Goal: Find specific page/section: Find specific page/section

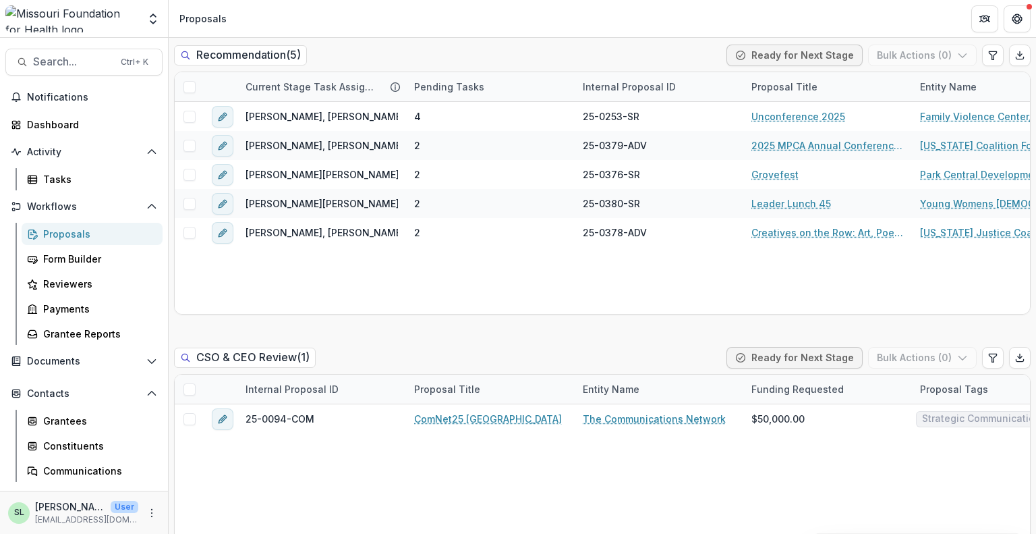
scroll to position [1012, 0]
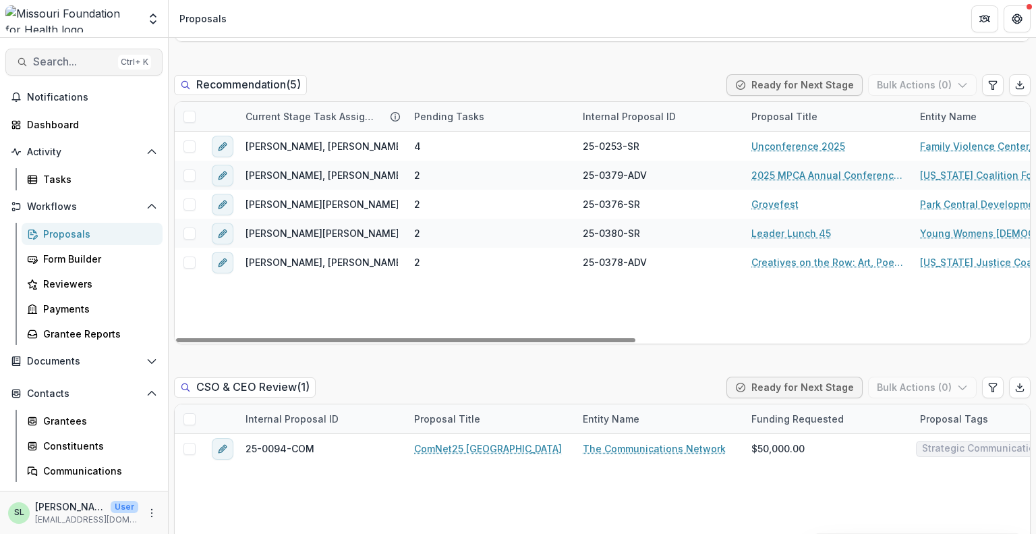
click at [86, 56] on span "Search..." at bounding box center [73, 61] width 80 height 13
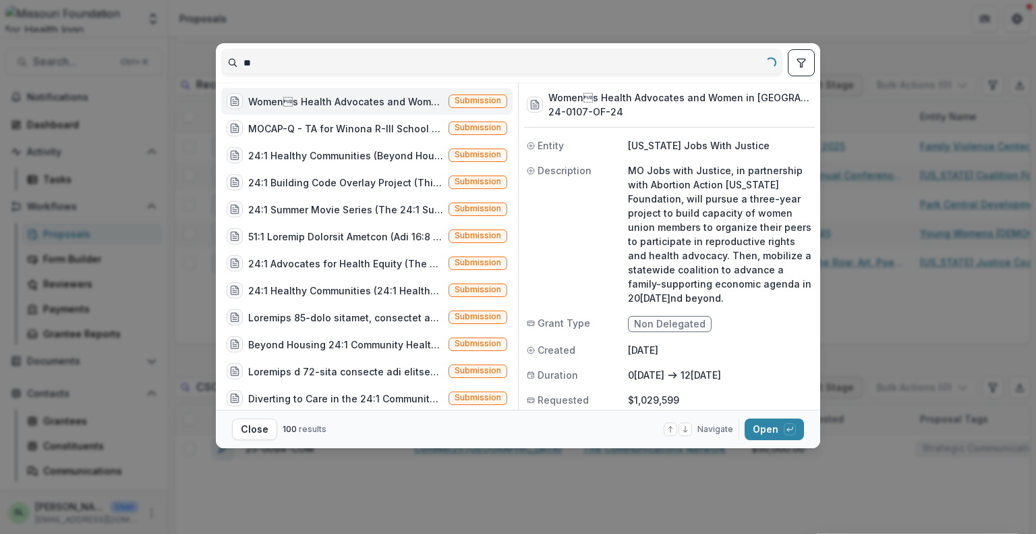
type input "*"
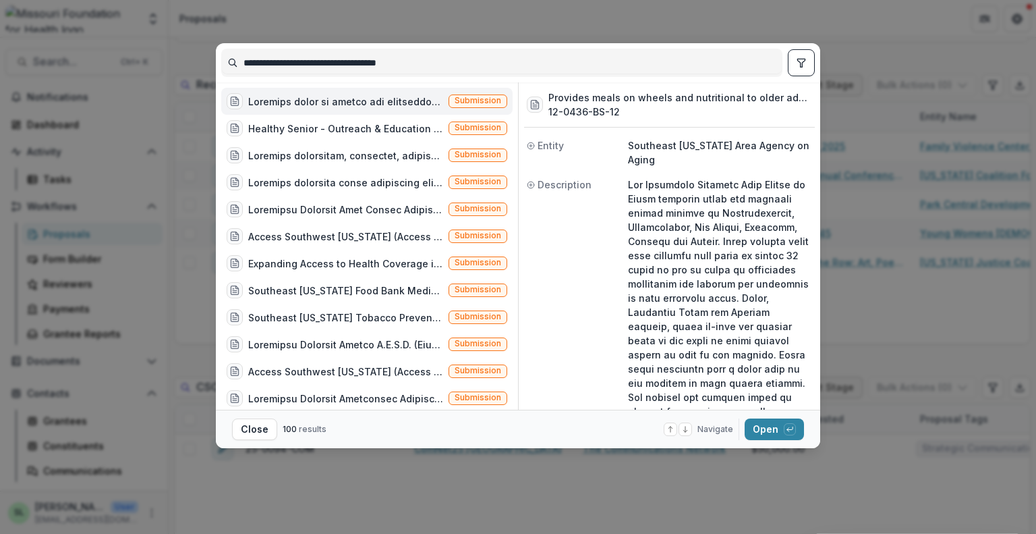
type input "**********"
click at [798, 72] on button "toggle filters" at bounding box center [801, 62] width 27 height 27
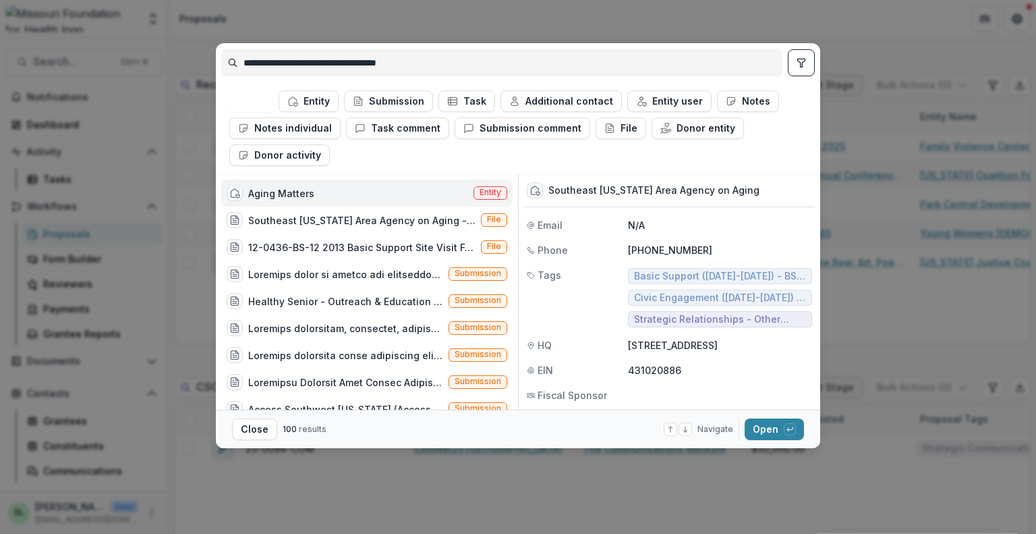
click at [279, 188] on div "Aging Matters" at bounding box center [281, 193] width 66 height 14
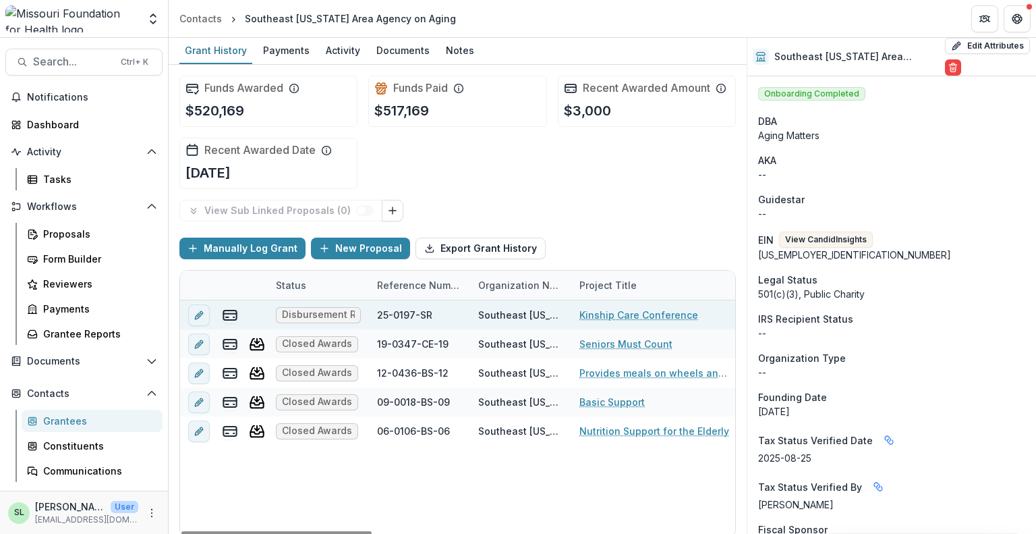
click at [627, 310] on link "Kinship Care Conference" at bounding box center [638, 315] width 119 height 14
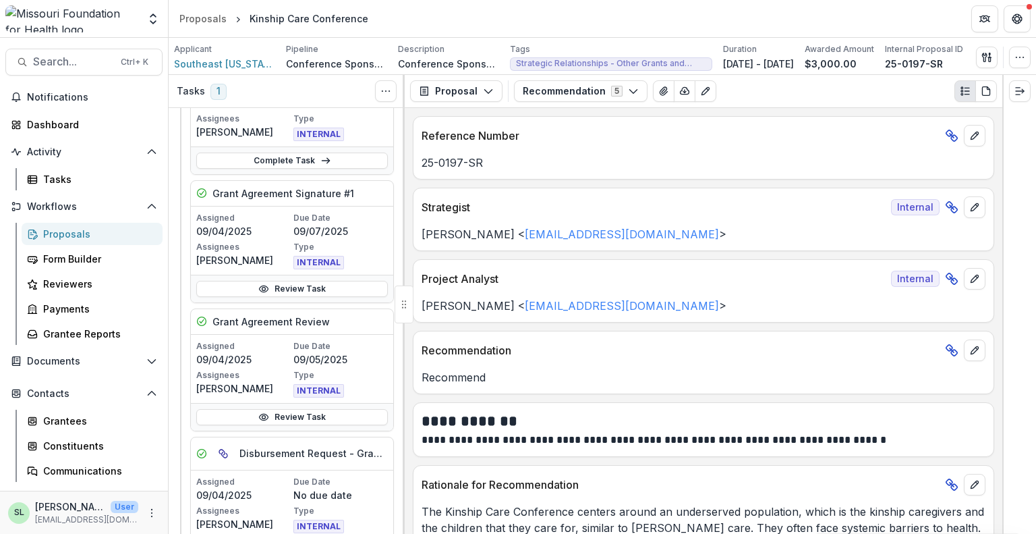
scroll to position [67, 0]
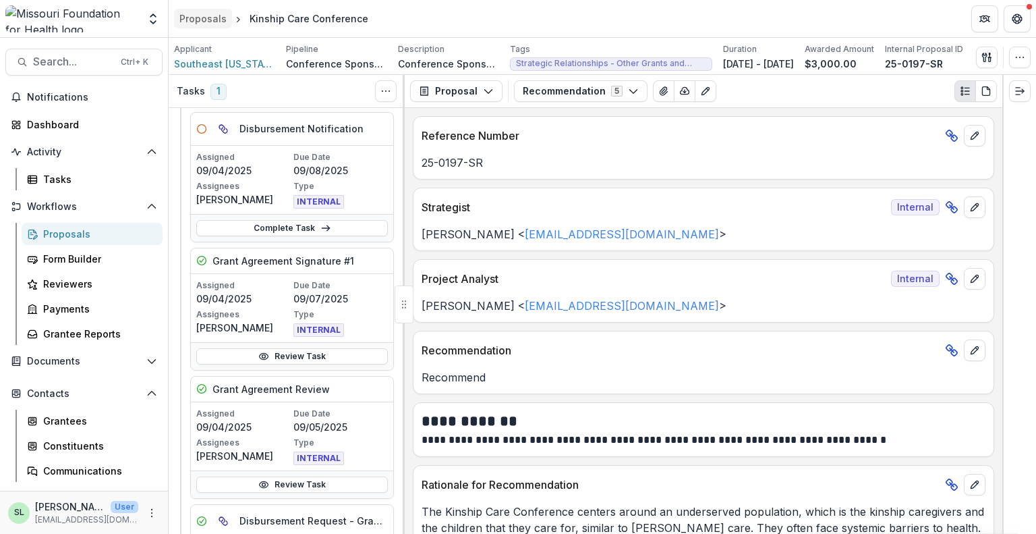
click at [194, 16] on div "Proposals" at bounding box center [202, 18] width 47 height 14
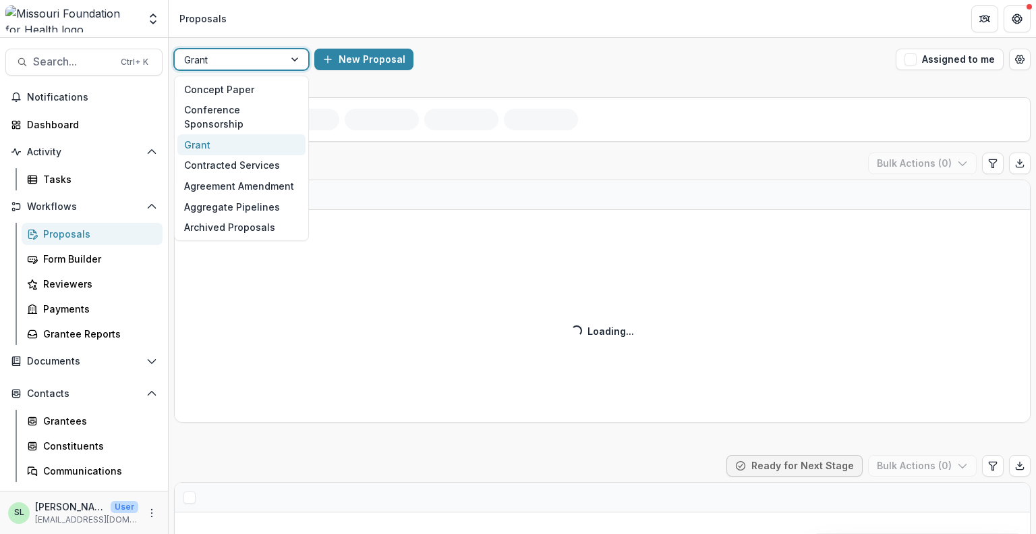
click at [254, 64] on div at bounding box center [229, 59] width 90 height 17
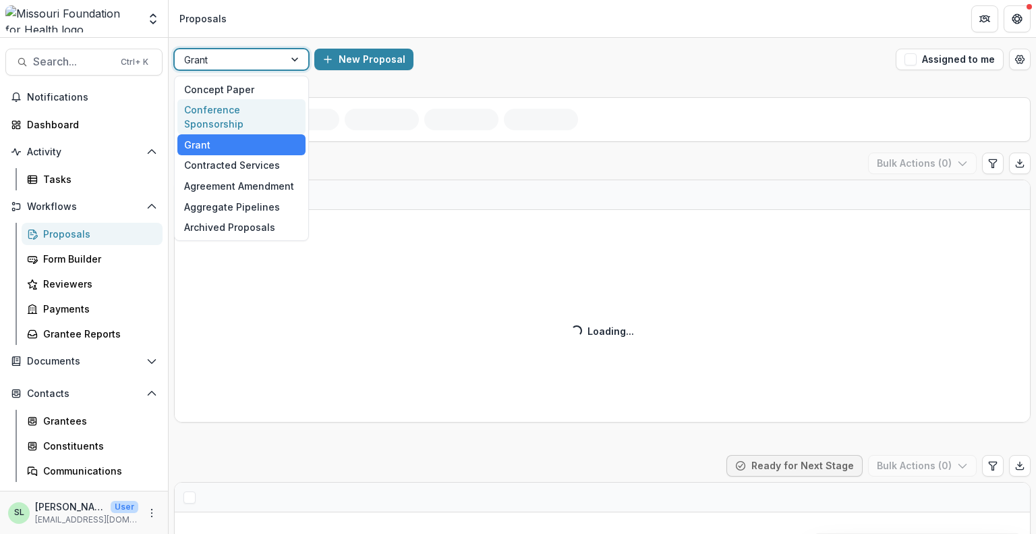
click at [262, 107] on div "Conference Sponsorship" at bounding box center [241, 116] width 128 height 35
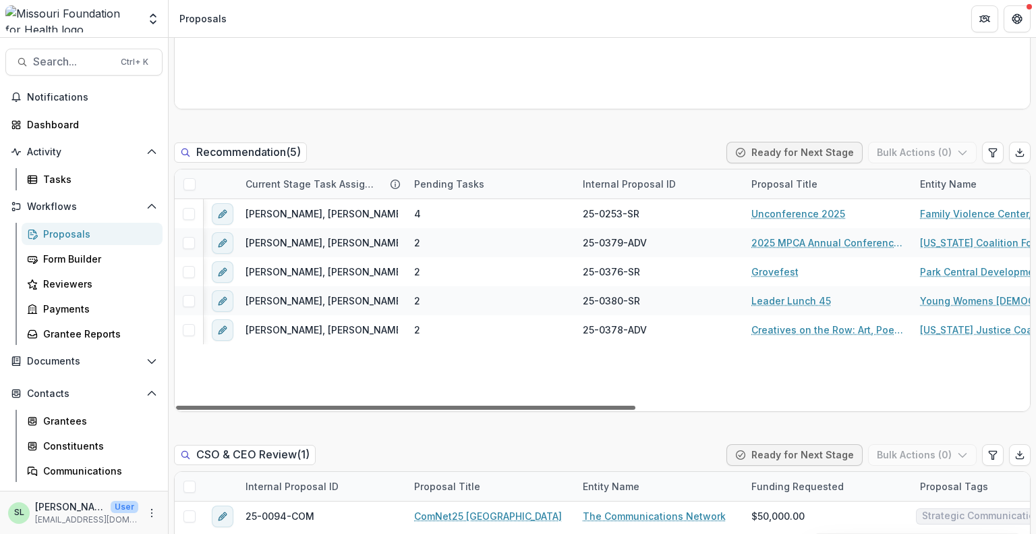
drag, startPoint x: 529, startPoint y: 407, endPoint x: 426, endPoint y: 409, distance: 102.6
click at [426, 409] on div at bounding box center [405, 407] width 459 height 4
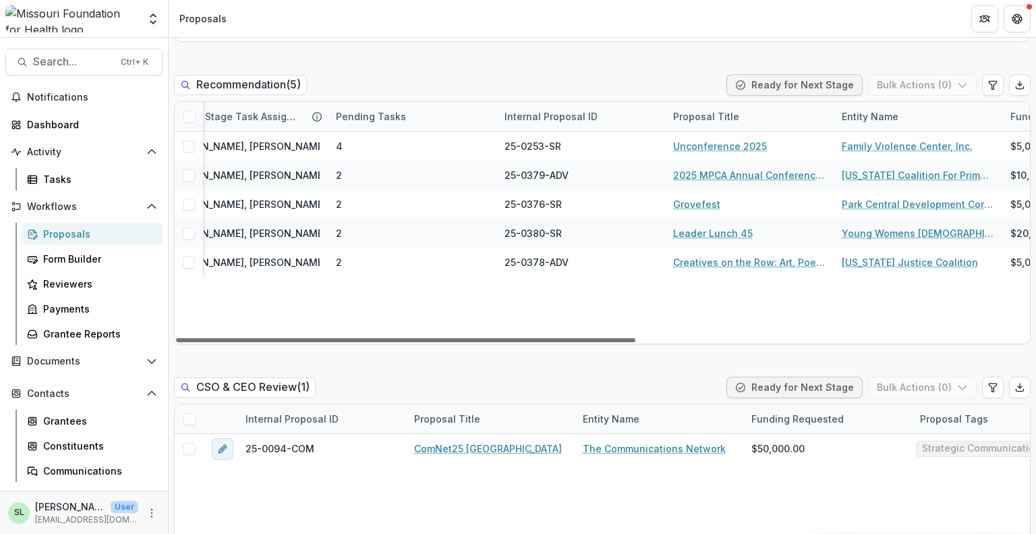
scroll to position [0, 101]
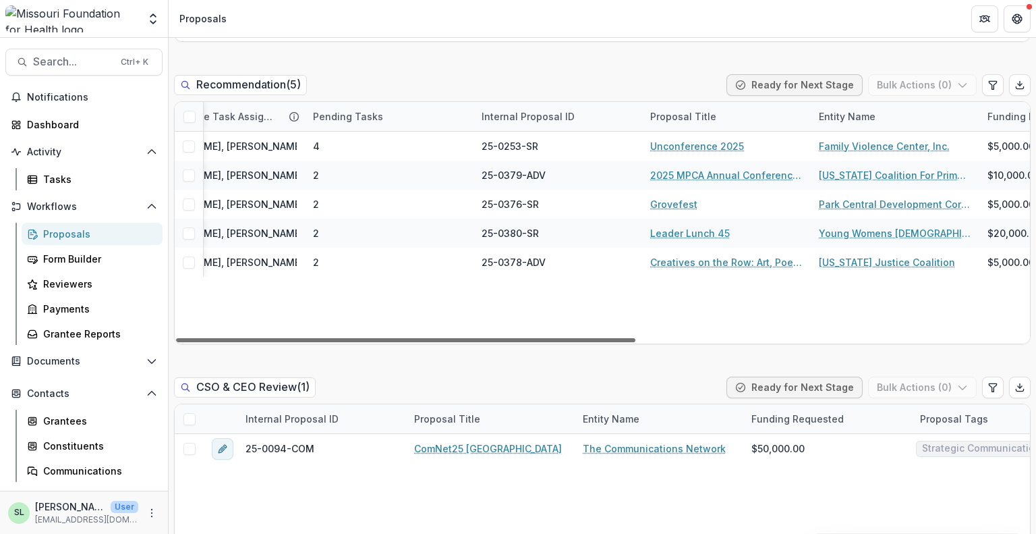
drag, startPoint x: 448, startPoint y: 339, endPoint x: 503, endPoint y: 351, distance: 55.8
click at [503, 342] on div at bounding box center [405, 340] width 459 height 4
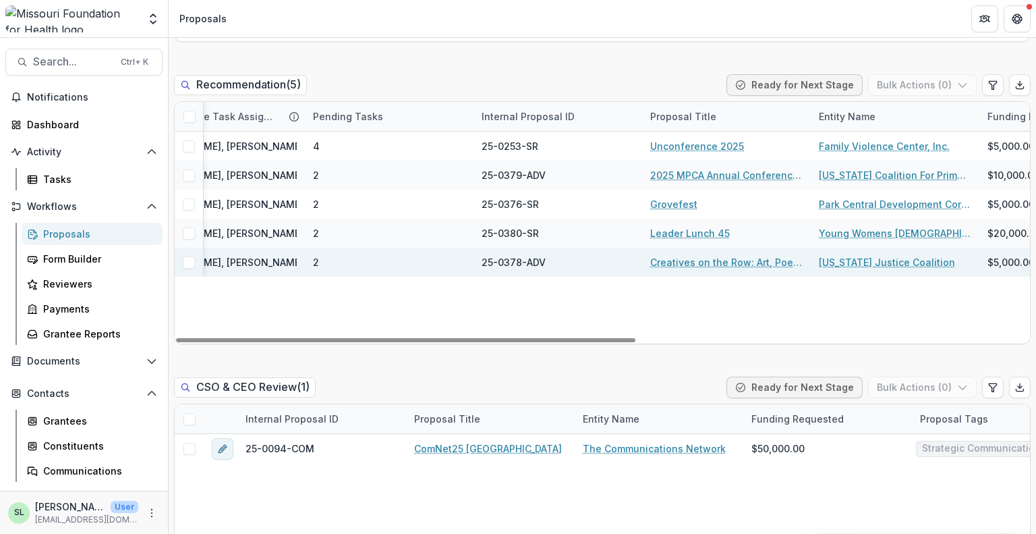
click at [660, 262] on link "Creatives on the Row: Art, Poetry, and Resistance" at bounding box center [726, 262] width 152 height 14
